Goal: Information Seeking & Learning: Learn about a topic

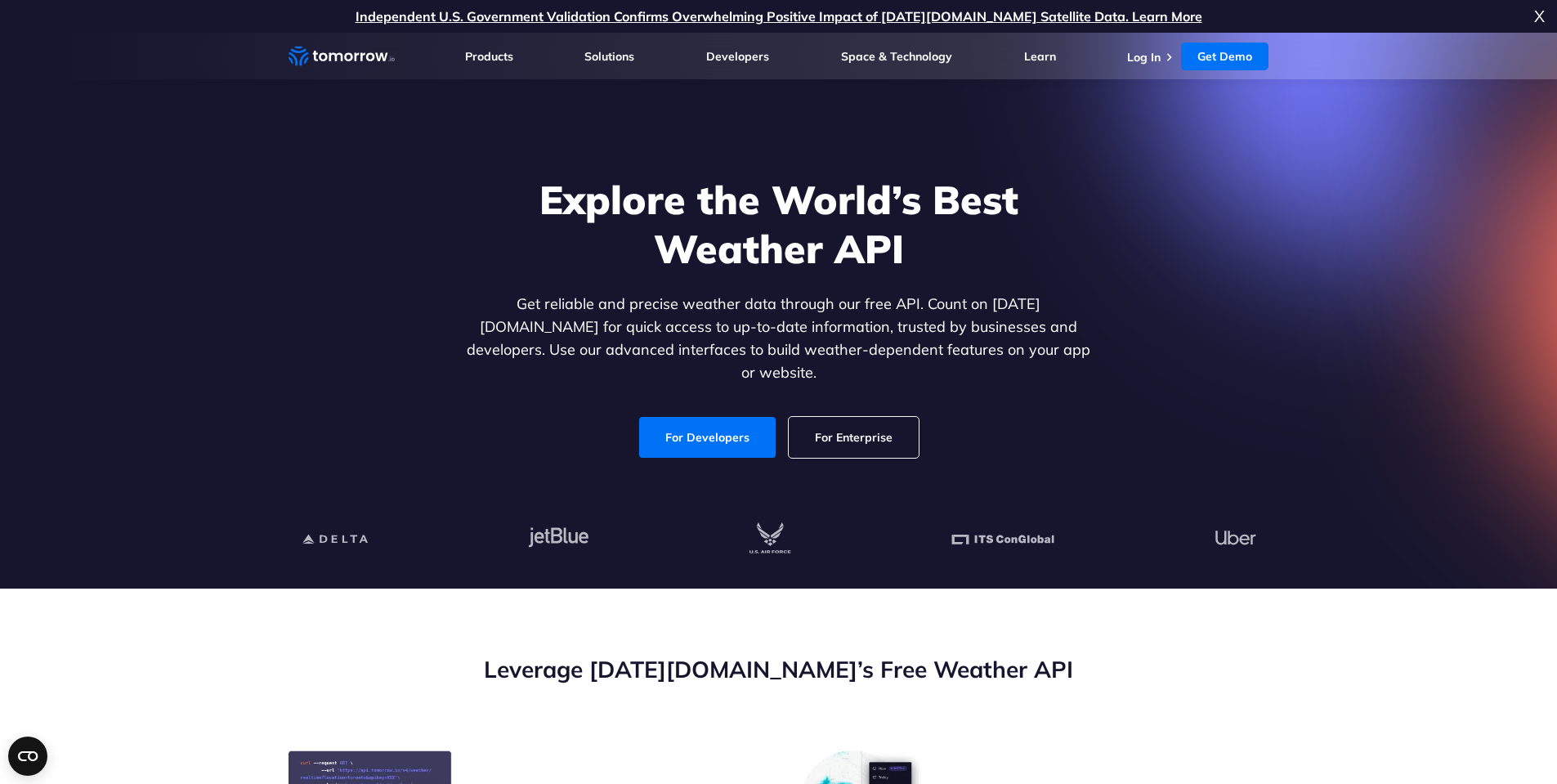
click at [701, 418] on link "For Developers" at bounding box center [707, 437] width 137 height 41
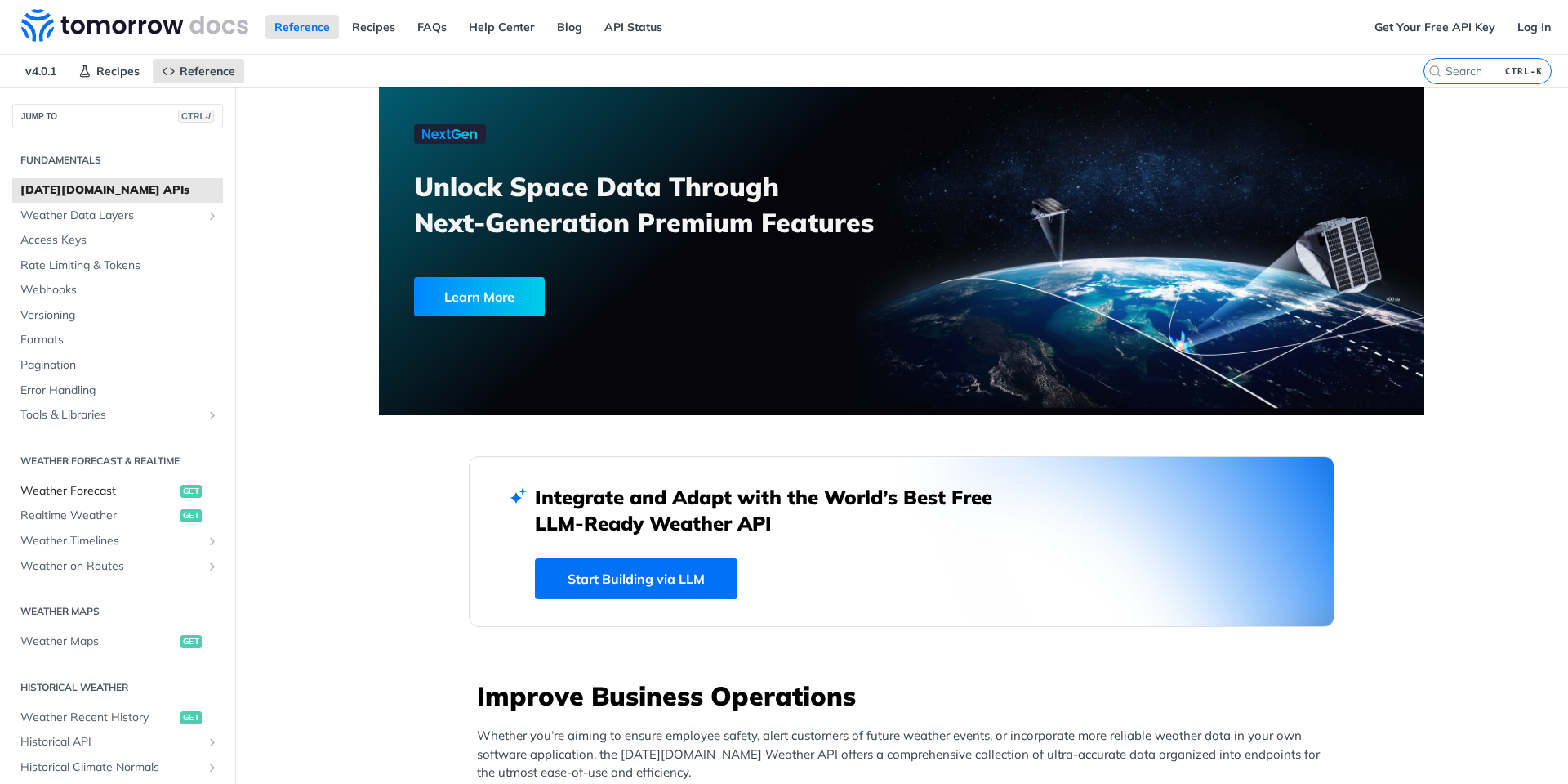
click at [84, 495] on span "Weather Forecast" at bounding box center [98, 491] width 156 height 17
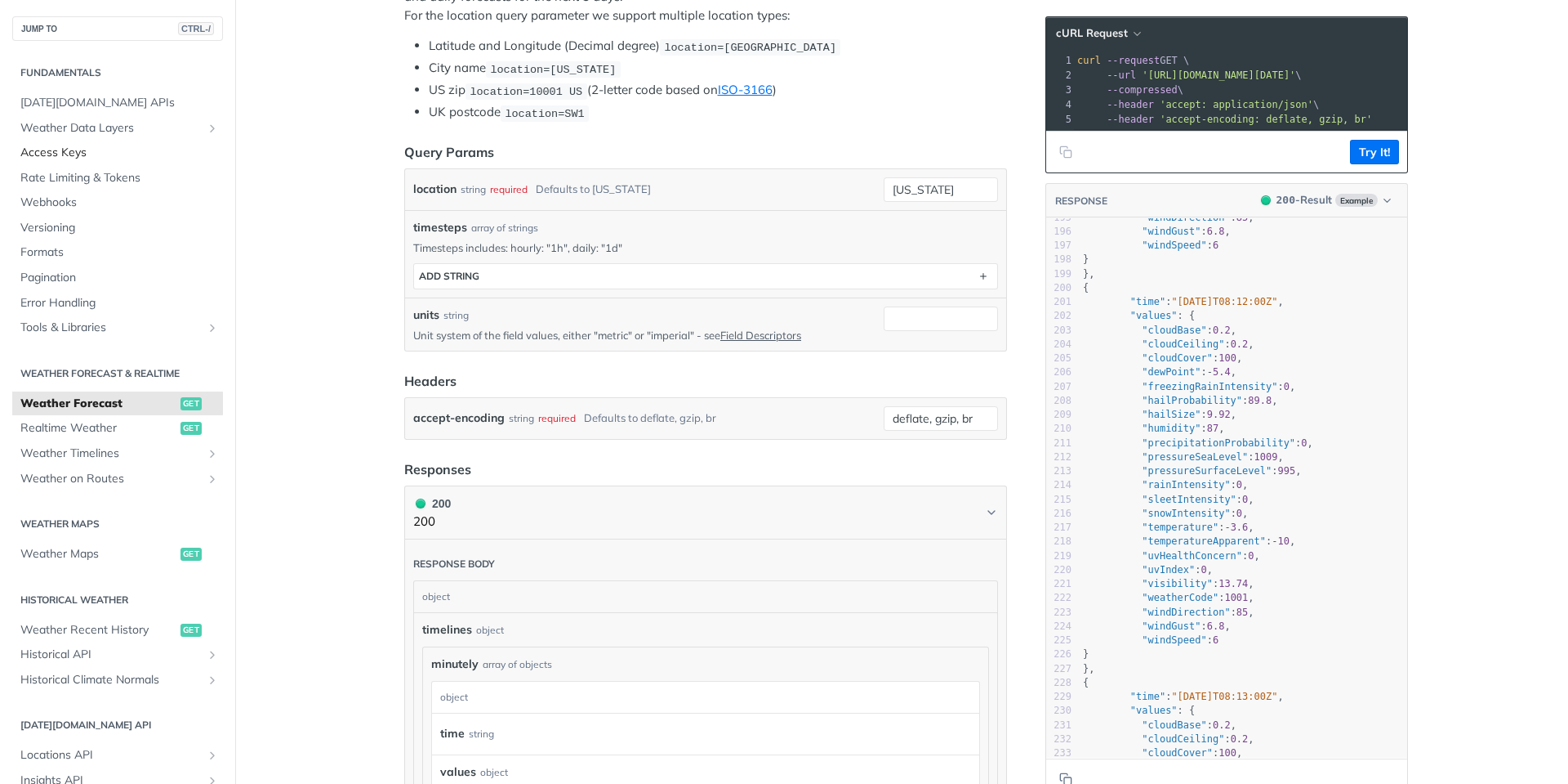
click at [43, 157] on span "Access Keys" at bounding box center [119, 153] width 198 height 17
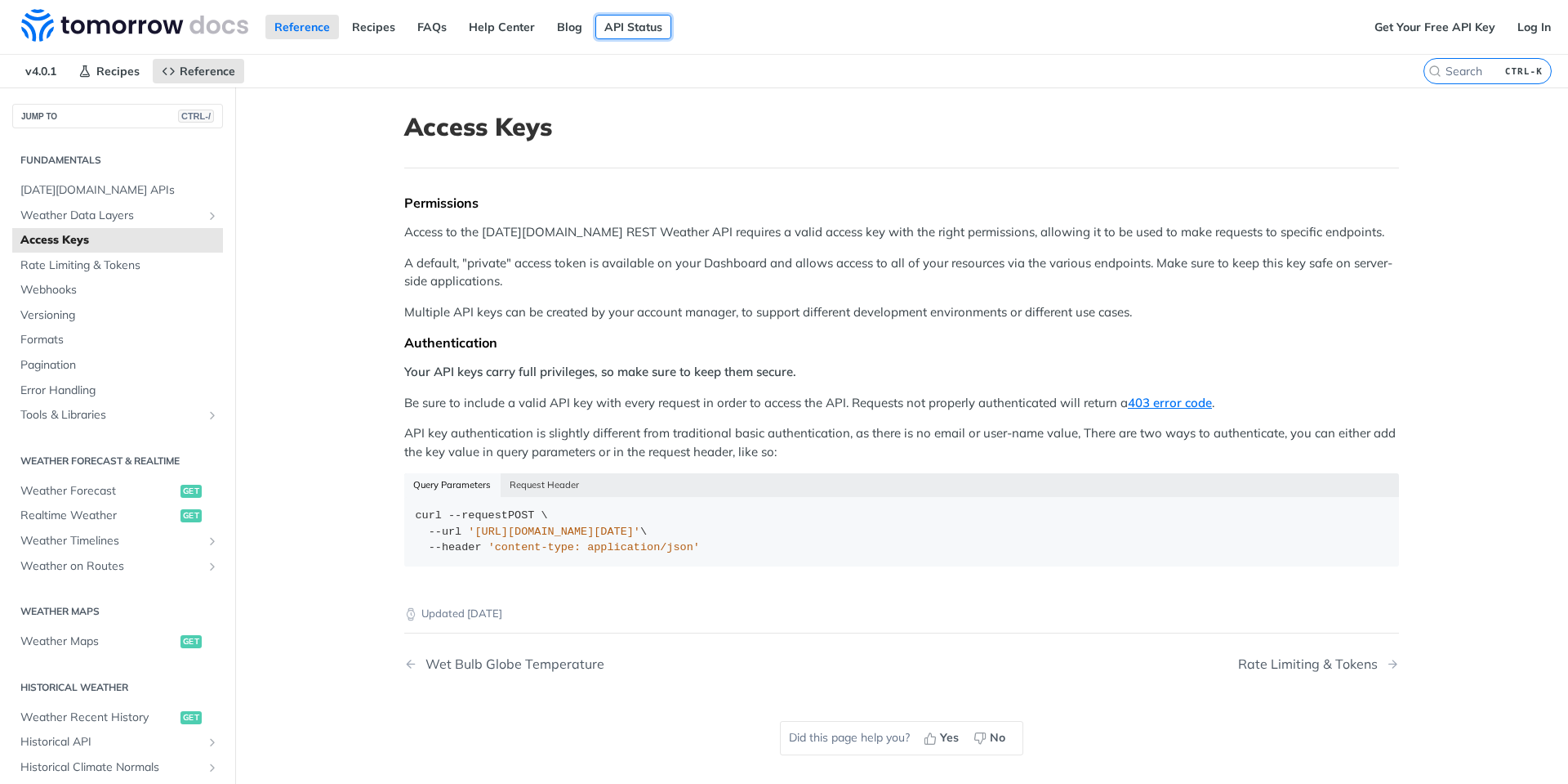
click at [631, 26] on link "API Status" at bounding box center [633, 27] width 76 height 25
click at [1438, 22] on link "Get Your Free API Key" at bounding box center [1434, 27] width 139 height 25
